Goal: Transaction & Acquisition: Purchase product/service

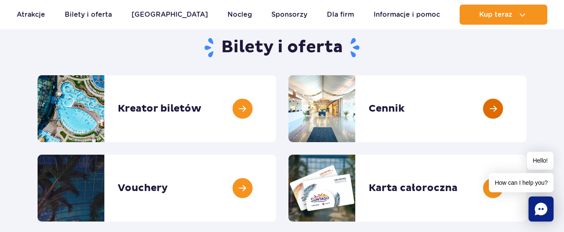
click at [527, 103] on link at bounding box center [527, 108] width 0 height 67
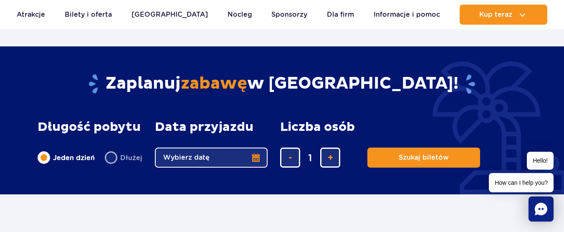
scroll to position [585, 0]
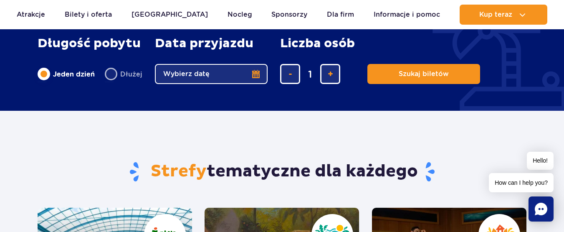
click at [255, 72] on button "Wybierz datę" at bounding box center [211, 74] width 113 height 20
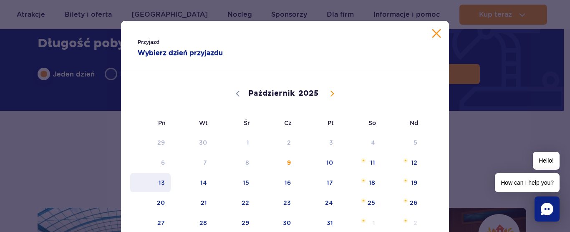
click at [166, 184] on span "13" at bounding box center [150, 182] width 42 height 19
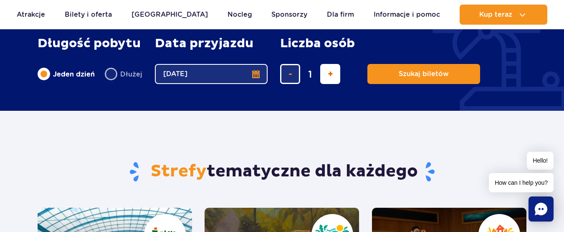
click at [325, 77] on button "dodaj bilet" at bounding box center [330, 74] width 20 height 20
type input "3"
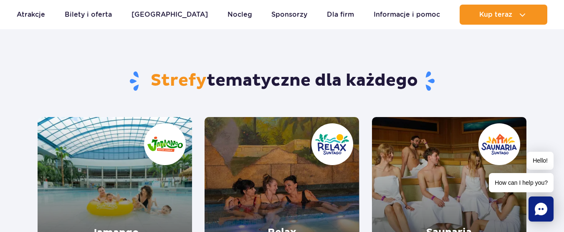
scroll to position [626, 0]
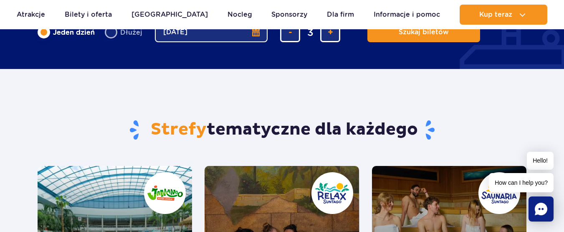
click at [408, 35] on span "Szukaj biletów" at bounding box center [424, 32] width 50 height 8
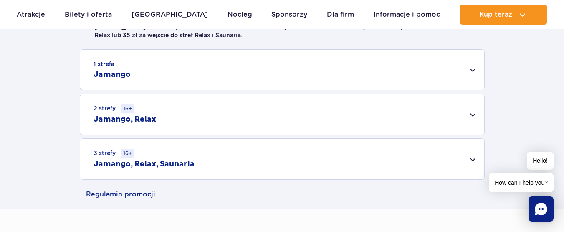
scroll to position [251, 0]
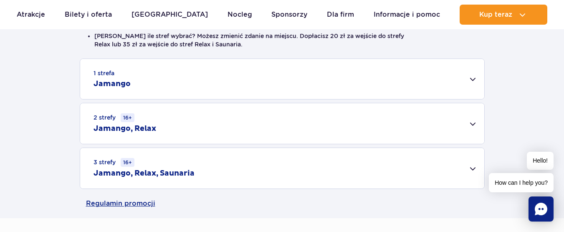
click at [473, 77] on div "1 strefa Jamango" at bounding box center [282, 79] width 404 height 40
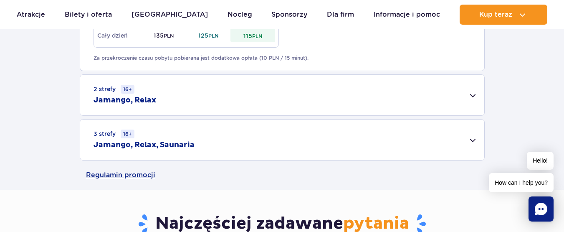
scroll to position [585, 0]
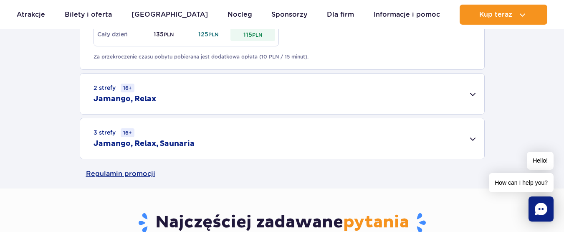
click at [472, 95] on div "2 strefy 16+ Jamango, Relax" at bounding box center [282, 94] width 404 height 41
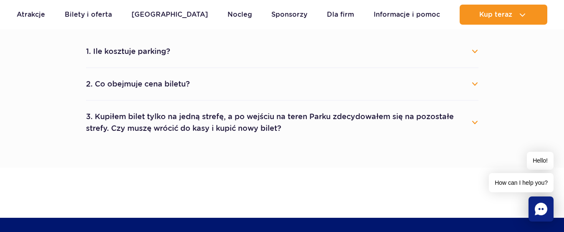
scroll to position [919, 0]
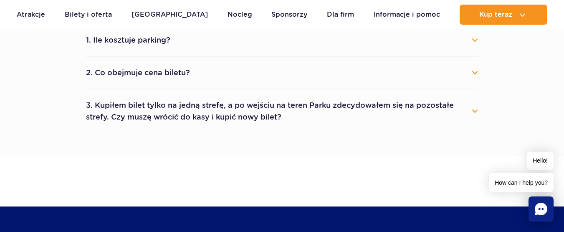
click at [475, 74] on button "2. Co obejmuje cena biletu?" at bounding box center [282, 72] width 393 height 18
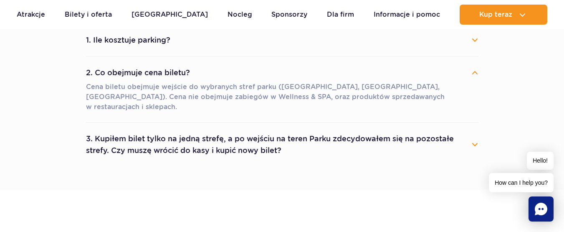
scroll to position [835, 0]
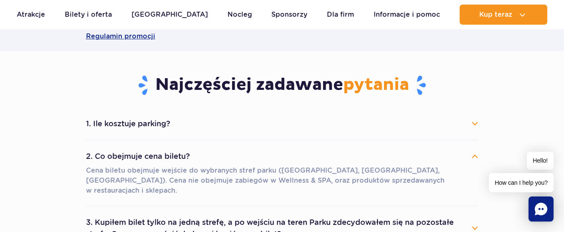
click at [475, 124] on button "1. Ile kosztuje parking?" at bounding box center [282, 123] width 393 height 18
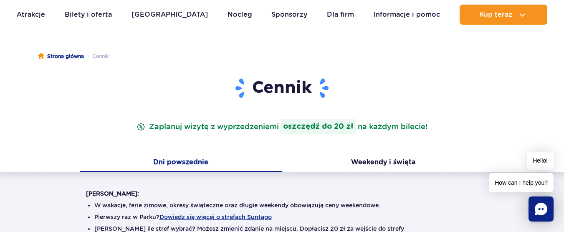
scroll to position [0, 0]
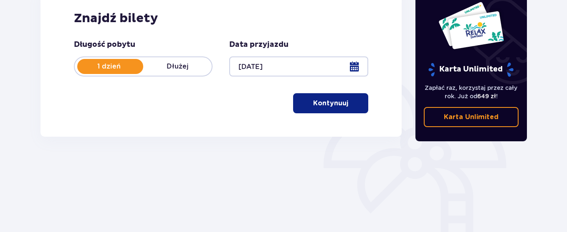
scroll to position [68, 0]
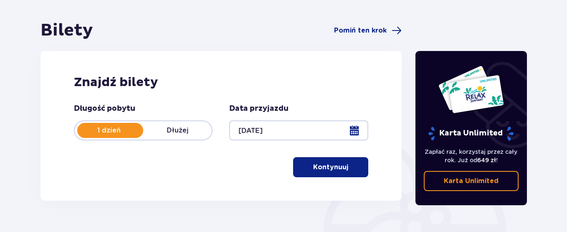
click at [325, 168] on p "Kontynuuj" at bounding box center [330, 166] width 35 height 9
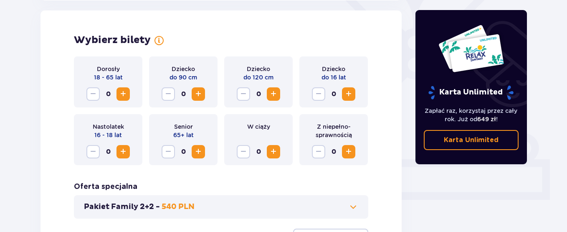
scroll to position [232, 0]
click at [124, 93] on span "Zwiększ" at bounding box center [123, 94] width 10 height 10
click at [349, 95] on span "Zwiększ" at bounding box center [349, 94] width 10 height 10
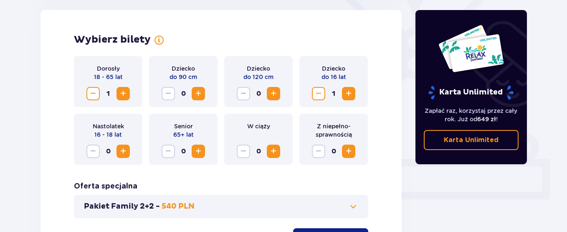
click at [349, 95] on span "Zwiększ" at bounding box center [349, 94] width 10 height 10
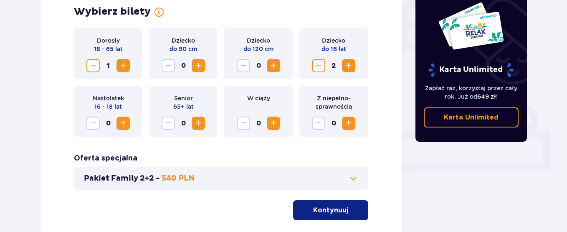
scroll to position [274, 0]
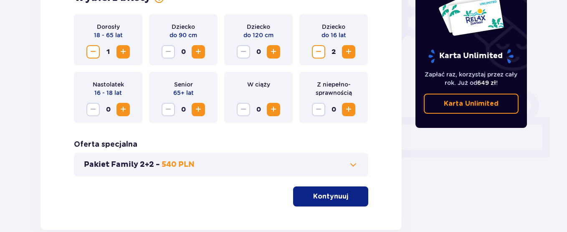
click at [314, 195] on p "Kontynuuj" at bounding box center [330, 196] width 35 height 9
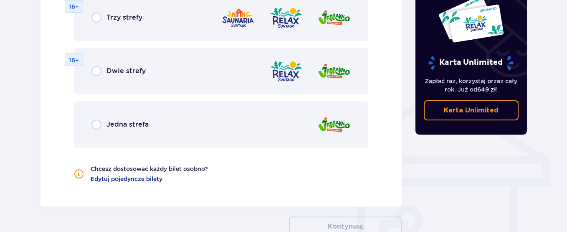
scroll to position [589, 0]
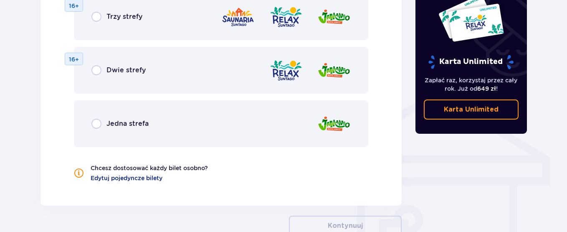
click at [97, 125] on input "radio" at bounding box center [96, 124] width 10 height 10
radio input "true"
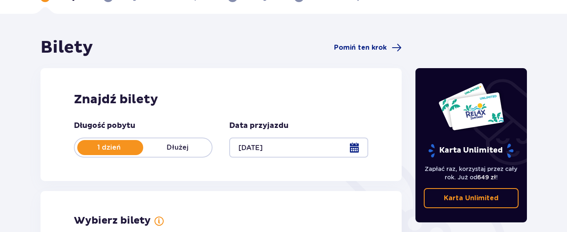
scroll to position [0, 0]
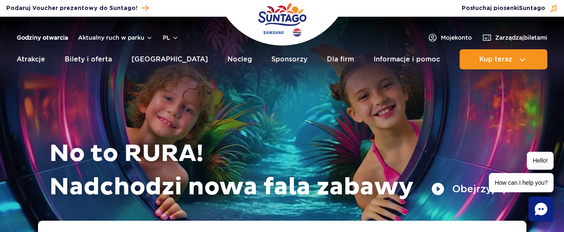
click at [34, 35] on link "Godziny otwarcia" at bounding box center [42, 37] width 51 height 8
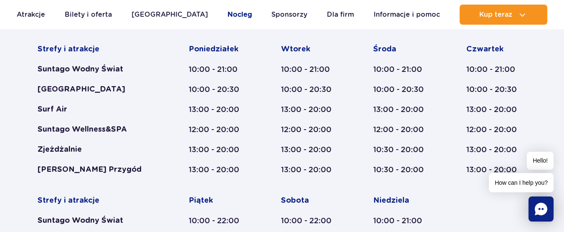
scroll to position [443, 0]
